Goal: Answer question/provide support

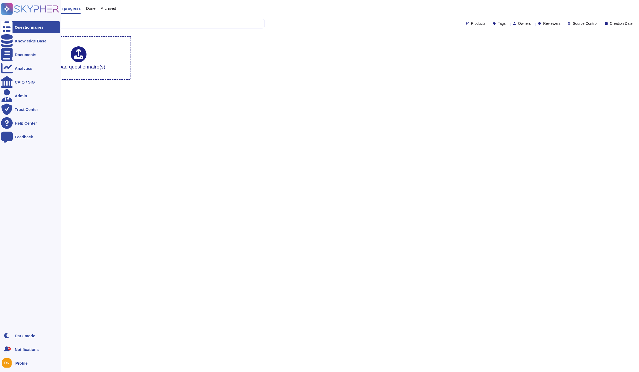
click at [27, 25] on div "Questionnaires" at bounding box center [30, 27] width 59 height 12
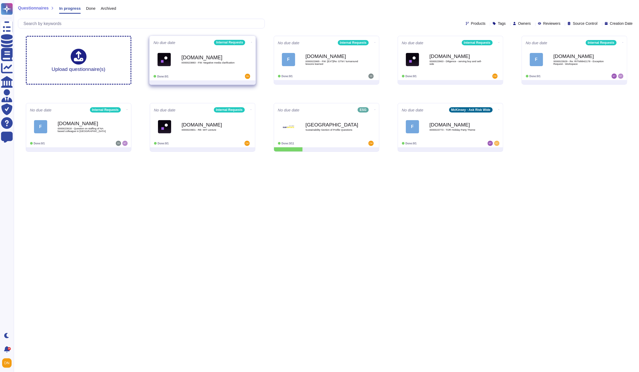
click at [228, 70] on div "[DOMAIN_NAME] 0000023883 - FW: Negative media clarification" at bounding box center [207, 59] width 53 height 21
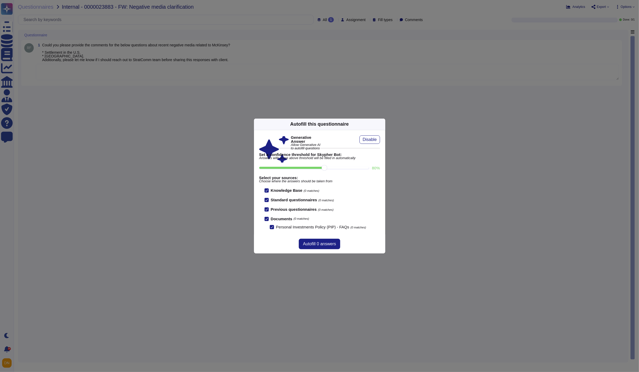
click at [382, 124] on icon at bounding box center [382, 124] width 0 height 0
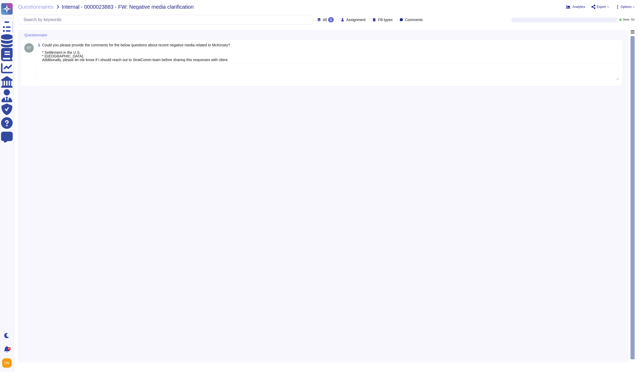
click at [112, 78] on textarea at bounding box center [327, 72] width 583 height 16
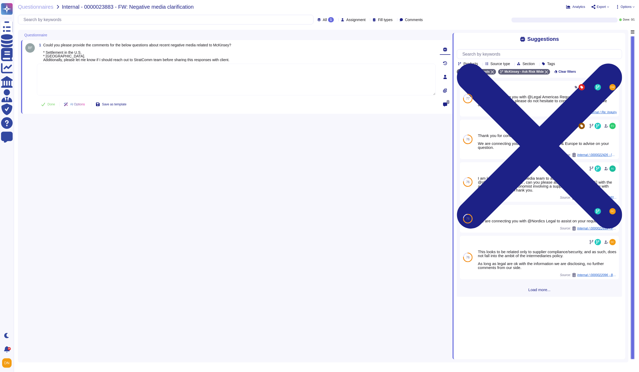
paste textarea "Below, you will find links to the clarifications for the respective situations.…"
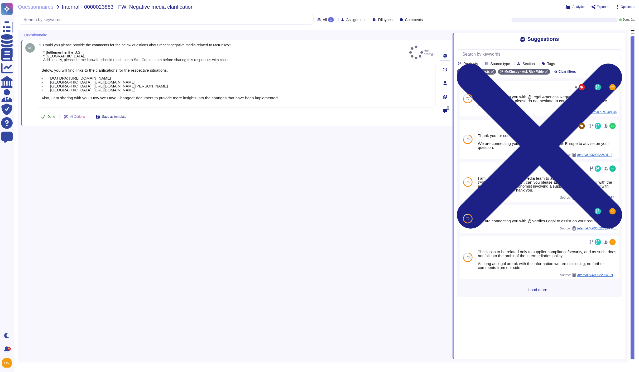
type textarea "Below, you will find links to the clarifications for the respective situations.…"
click at [42, 118] on icon at bounding box center [43, 116] width 4 height 3
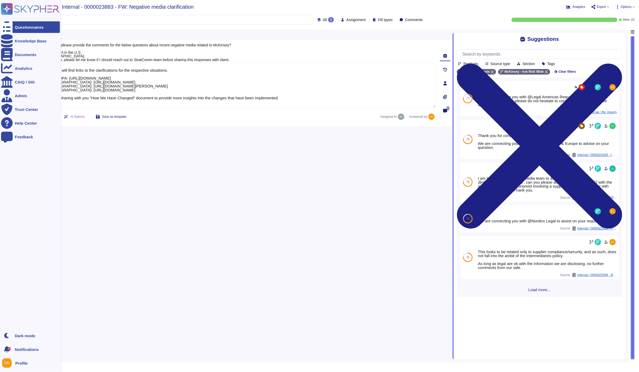
click at [8, 28] on icon at bounding box center [7, 28] width 12 height 16
